Goal: Task Accomplishment & Management: Use online tool/utility

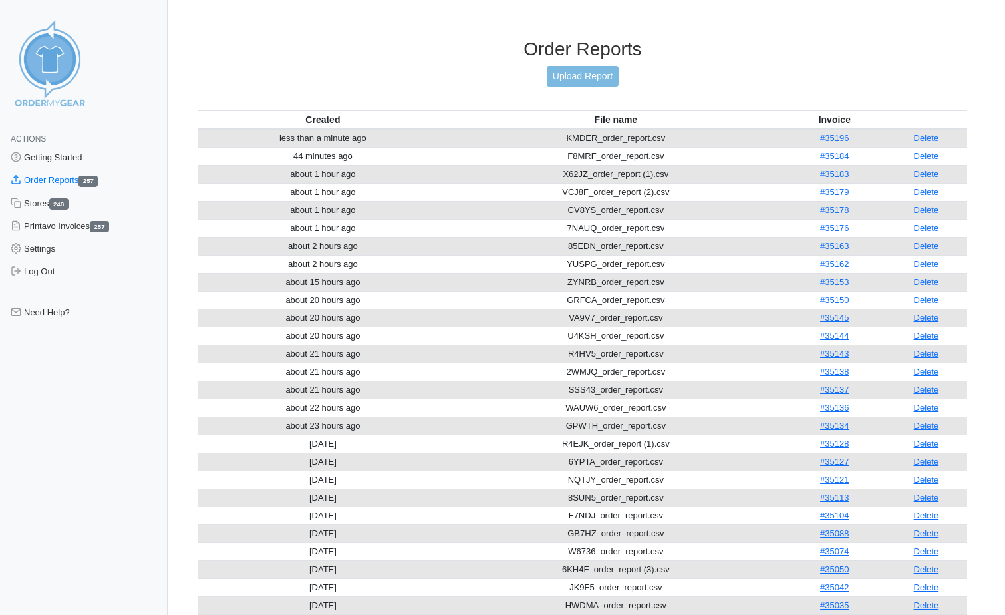
click at [563, 76] on link "Upload Report" at bounding box center [583, 76] width 72 height 21
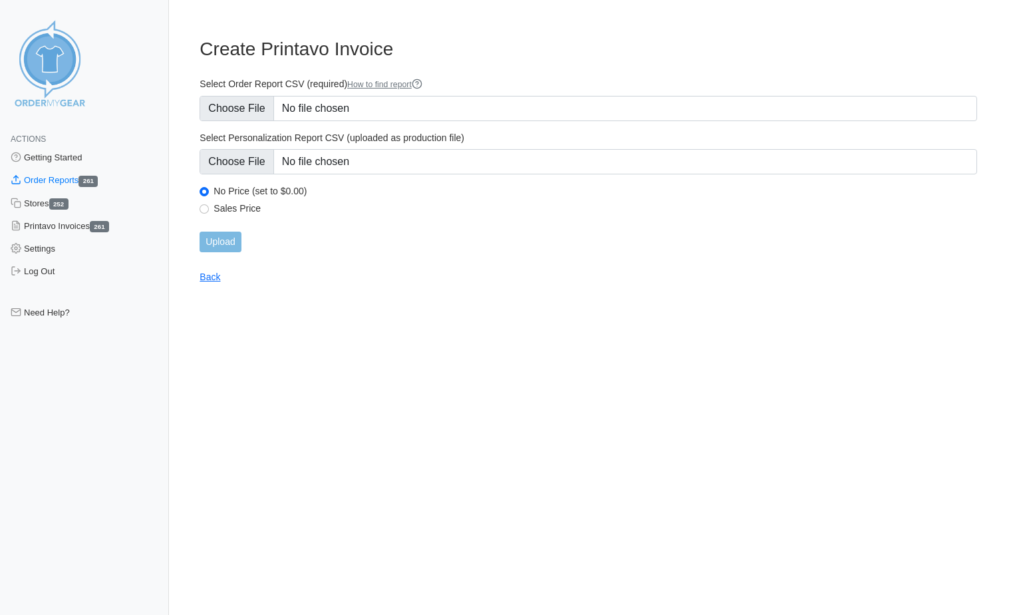
type input "C:\fakepath\KR6V2_order_report.csv"
click at [236, 243] on input "Upload" at bounding box center [220, 241] width 41 height 21
